Goal: Information Seeking & Learning: Get advice/opinions

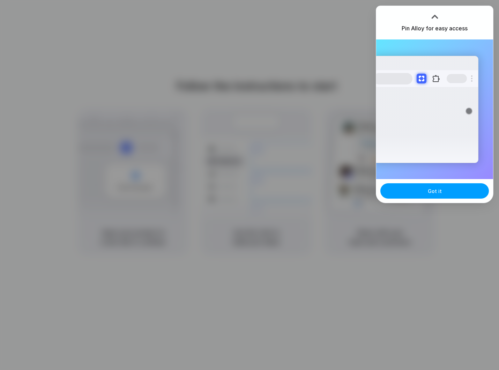
click at [426, 191] on button "Got it" at bounding box center [434, 190] width 108 height 15
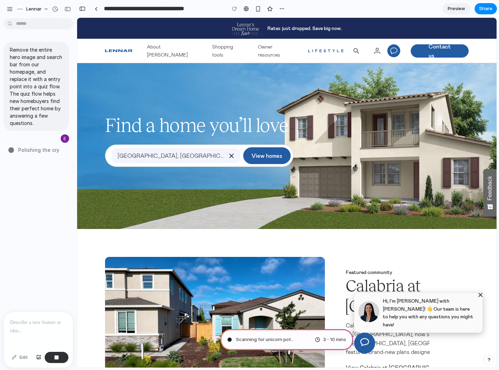
type input "**********"
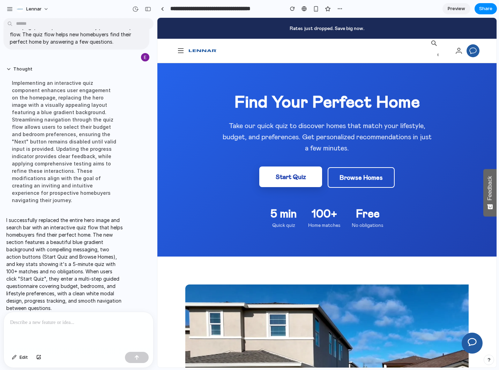
click at [286, 178] on button "Start Quiz" at bounding box center [290, 176] width 63 height 21
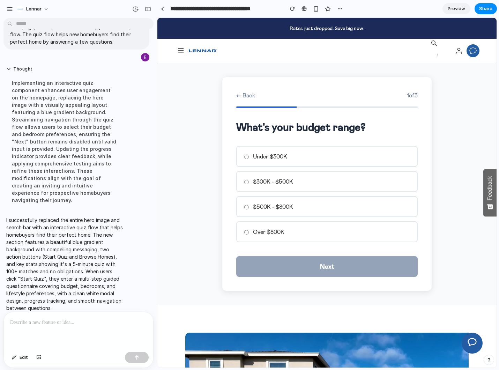
click at [239, 95] on button "← Back" at bounding box center [245, 95] width 19 height 8
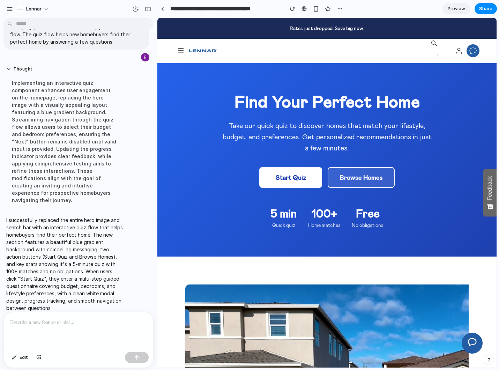
click at [357, 178] on button "Browse Homes" at bounding box center [360, 177] width 67 height 21
click at [279, 218] on div "5 min" at bounding box center [283, 212] width 27 height 17
click at [321, 221] on div "Home matches" at bounding box center [324, 224] width 32 height 7
click at [368, 220] on div "Free" at bounding box center [368, 212] width 32 height 17
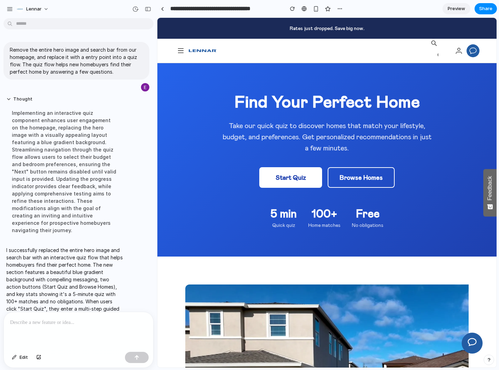
scroll to position [30, 0]
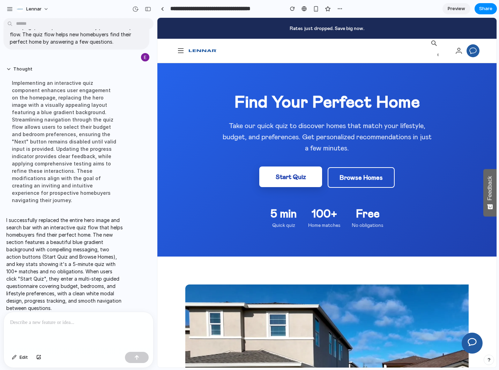
click at [294, 179] on button "Start Quiz" at bounding box center [290, 176] width 63 height 21
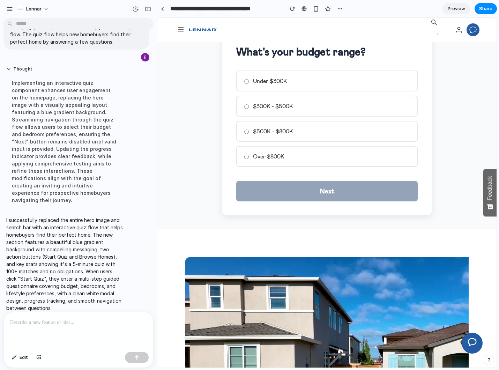
scroll to position [47, 0]
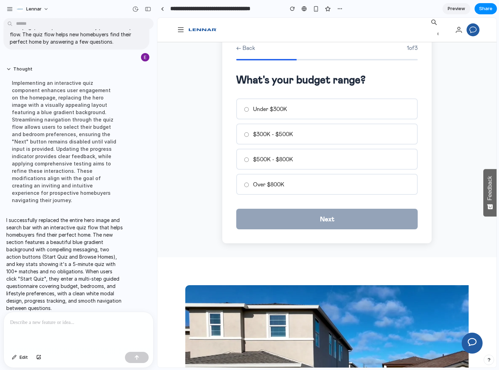
click at [272, 157] on label "$500K - $800K" at bounding box center [326, 159] width 181 height 21
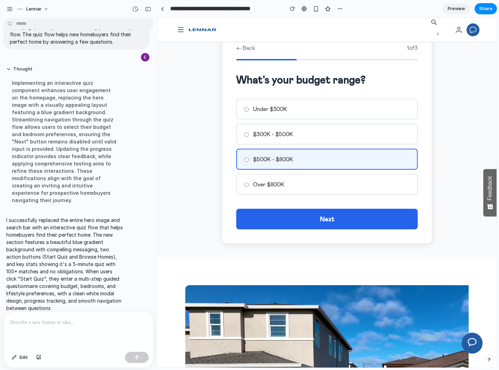
click at [286, 217] on button "Next" at bounding box center [326, 219] width 181 height 21
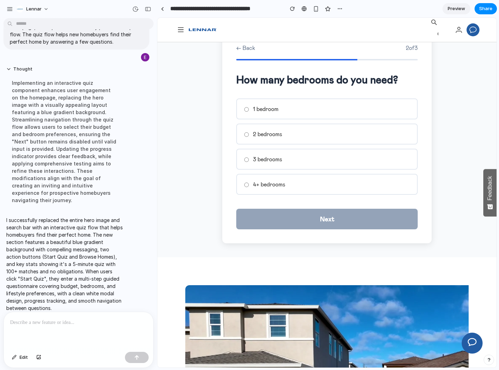
scroll to position [0, 0]
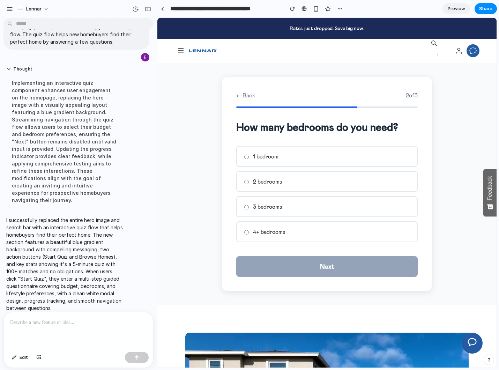
click at [279, 202] on label "3 bedrooms" at bounding box center [326, 206] width 181 height 21
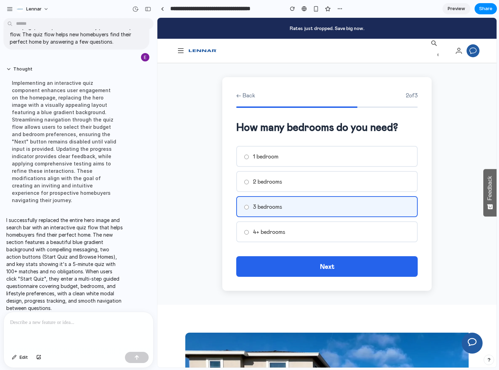
click at [283, 271] on button "Next" at bounding box center [326, 266] width 181 height 21
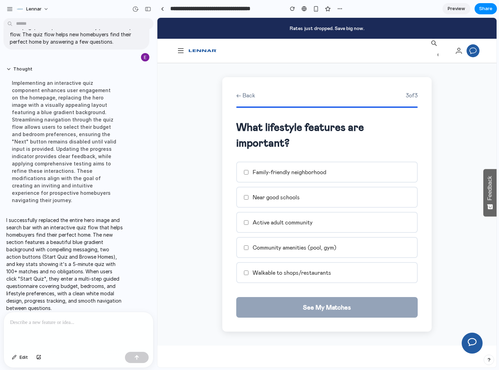
click at [273, 172] on label "Family-friendly neighborhood" at bounding box center [326, 171] width 181 height 21
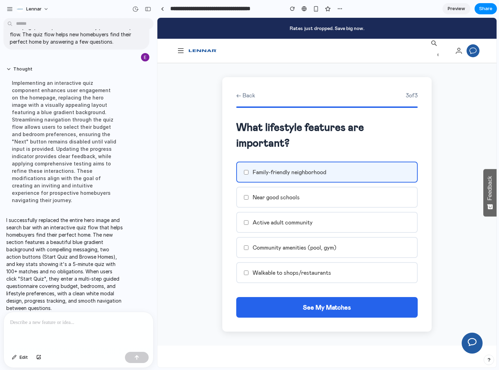
click at [278, 304] on button "See My Matches" at bounding box center [326, 307] width 181 height 21
